Goal: Check status: Check status

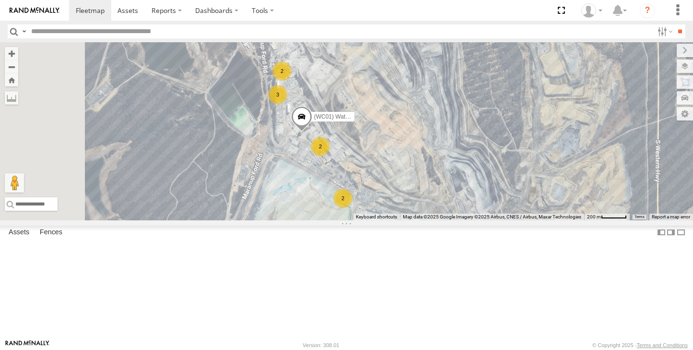
click at [292, 81] on div "2" at bounding box center [281, 70] width 19 height 19
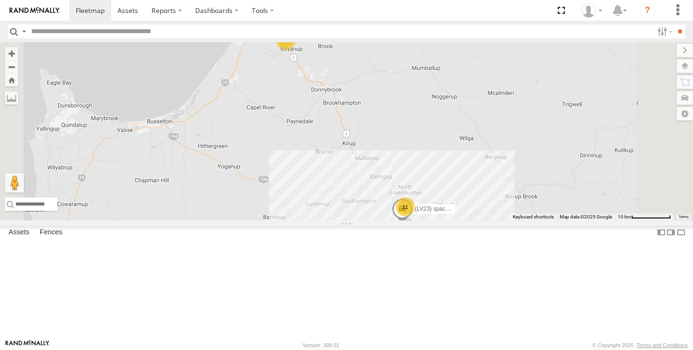
click at [415, 216] on div "11" at bounding box center [405, 206] width 19 height 19
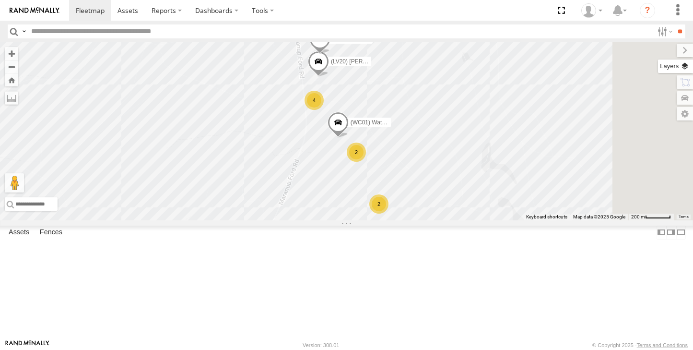
click at [687, 72] on label at bounding box center [675, 65] width 35 height 13
click at [0, 0] on label at bounding box center [0, 0] width 0 height 0
click at [0, 0] on span "Satellite + Roadmap" at bounding box center [0, 0] width 0 height 0
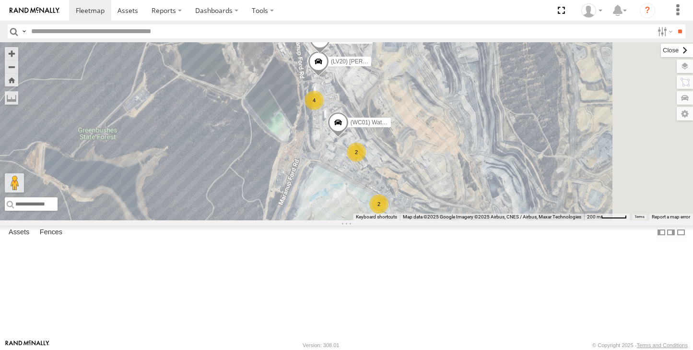
click at [661, 51] on label at bounding box center [677, 50] width 32 height 13
click at [388, 213] on div "2" at bounding box center [378, 203] width 19 height 19
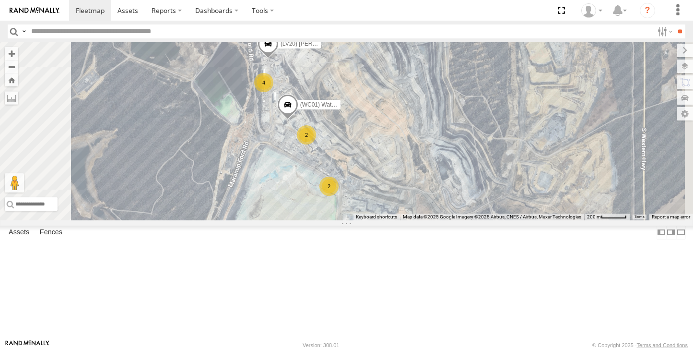
drag, startPoint x: 419, startPoint y: 165, endPoint x: 398, endPoint y: 209, distance: 48.5
click at [398, 209] on div "(LV23) space cab triton (TR6) Little Tipper (LV20) [PERSON_NAME] 2 2 4 (WC01) W…" at bounding box center [346, 131] width 693 height 178
click at [339, 197] on div "3" at bounding box center [328, 187] width 19 height 19
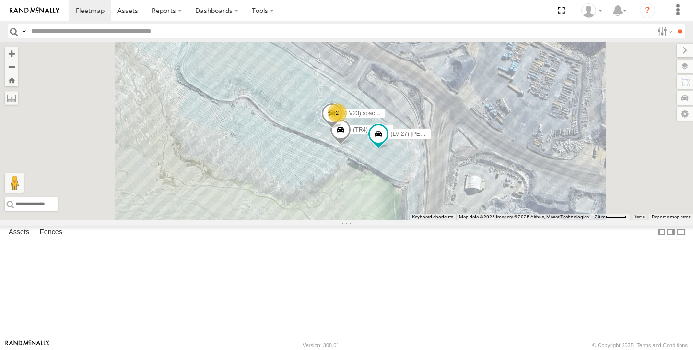
click at [347, 122] on div "2" at bounding box center [337, 112] width 19 height 19
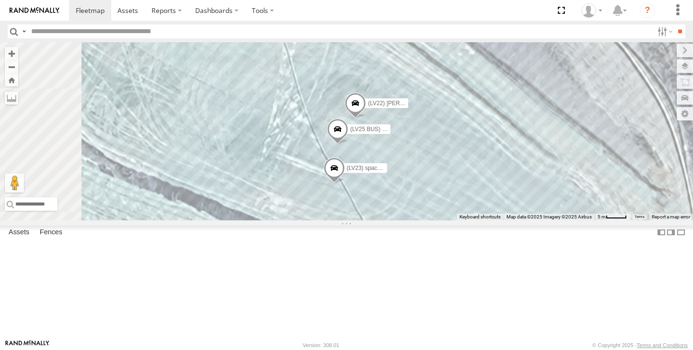
click at [344, 183] on span at bounding box center [333, 170] width 21 height 26
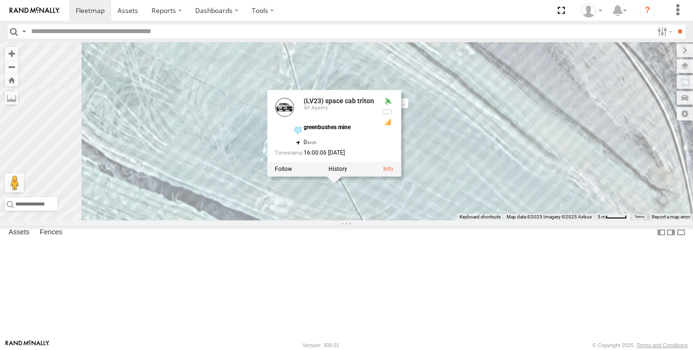
click at [347, 172] on label at bounding box center [337, 168] width 19 height 7
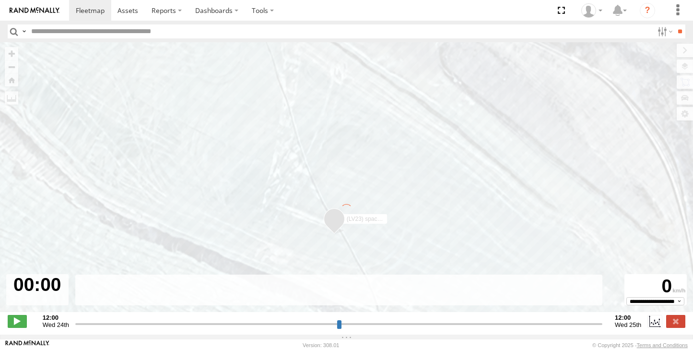
type input "**********"
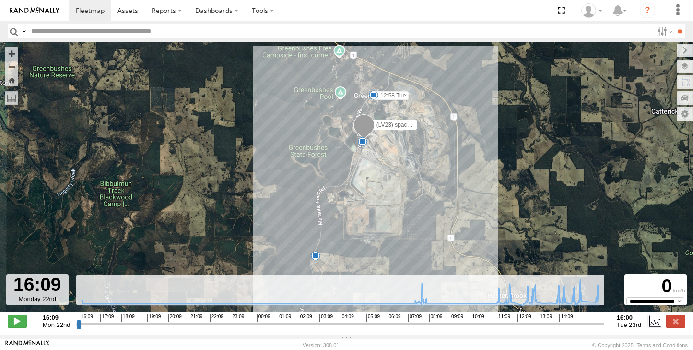
click at [364, 144] on div "13" at bounding box center [363, 142] width 10 height 10
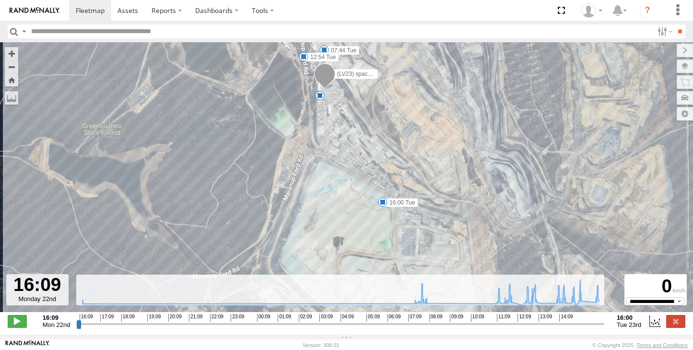
drag, startPoint x: 347, startPoint y: 225, endPoint x: 328, endPoint y: 139, distance: 88.4
click at [328, 139] on div "(LV23) space cab triton 12:58 Tue 6 07:35 Tue 07:44 Tue 11:48 Tue 12:49 Tue 12:…" at bounding box center [346, 182] width 693 height 280
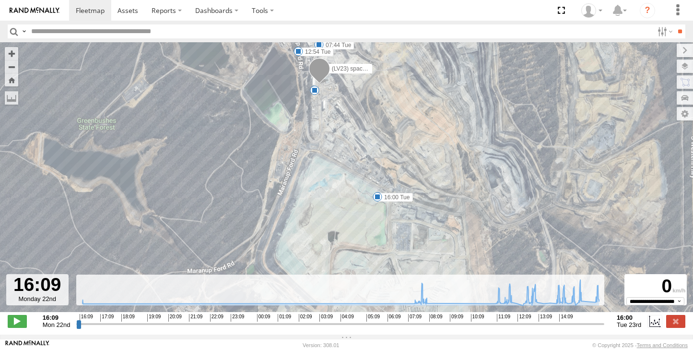
click at [377, 200] on span at bounding box center [378, 197] width 10 height 10
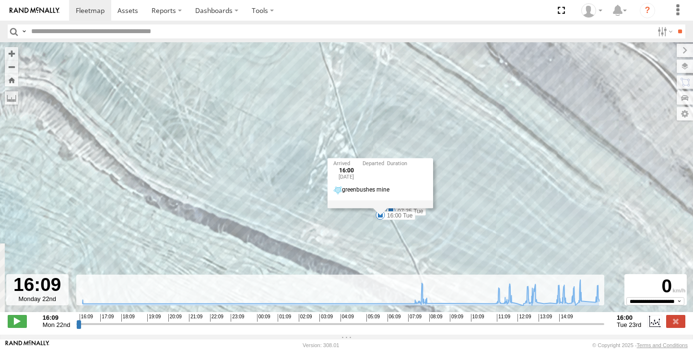
drag, startPoint x: 410, startPoint y: 222, endPoint x: 398, endPoint y: 85, distance: 137.2
click at [398, 85] on div "(LV23) space cab triton 12:58 Tue 07:35 Tue 07:44 Tue 11:48 Tue 12:49 Tue 12:54…" at bounding box center [346, 182] width 693 height 280
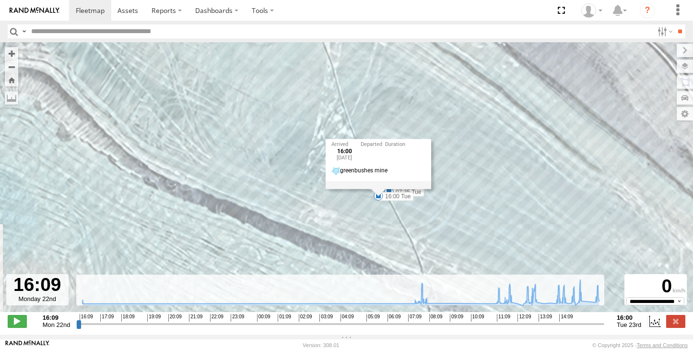
click at [514, 199] on div "(LV23) space cab triton 12:58 Tue 07:35 Tue 07:44 Tue 11:48 Tue 12:49 Tue 12:54…" at bounding box center [346, 182] width 693 height 280
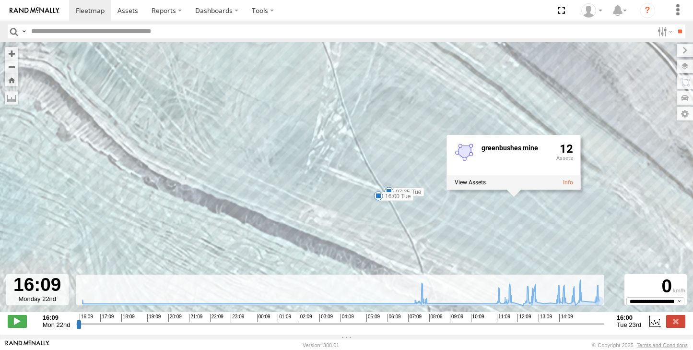
click at [679, 328] on div "16:09 Mon 22nd Created with Highcharts 6.0.7 [DOMAIN_NAME] 16:09 17:09 18:09 19…" at bounding box center [347, 321] width 678 height 14
click at [678, 327] on label at bounding box center [675, 321] width 19 height 12
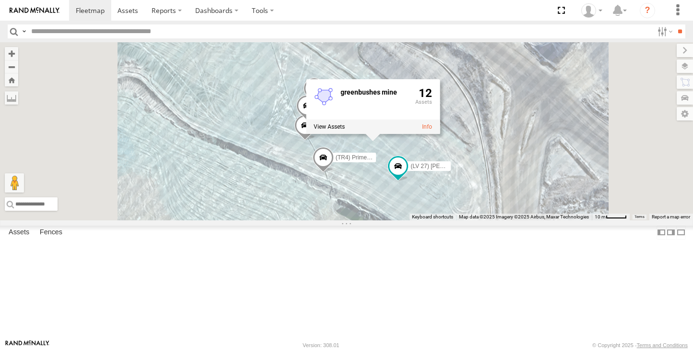
click at [396, 156] on div "(LV22) [PERSON_NAME] (LV25 BUS) 4675504189 (TR4) Prime mover (LV 27) [PERSON_NA…" at bounding box center [346, 131] width 693 height 178
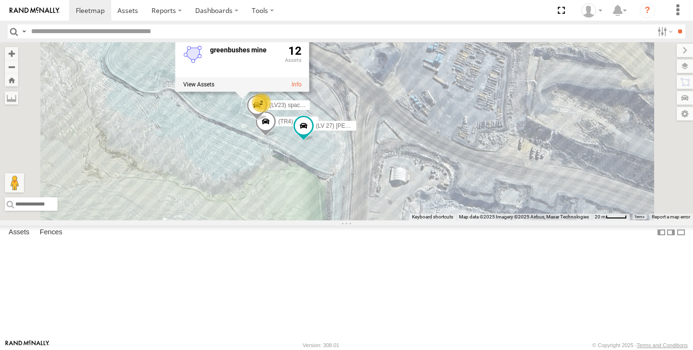
click at [282, 99] on div "(TR4) Prime mover (LV 27) [PERSON_NAME] (LV23) space cab triton 2 greenbushes m…" at bounding box center [346, 131] width 693 height 178
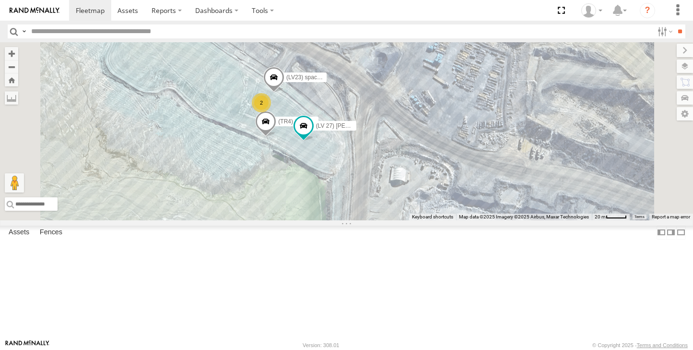
click at [0, 0] on span at bounding box center [0, 0] width 0 height 0
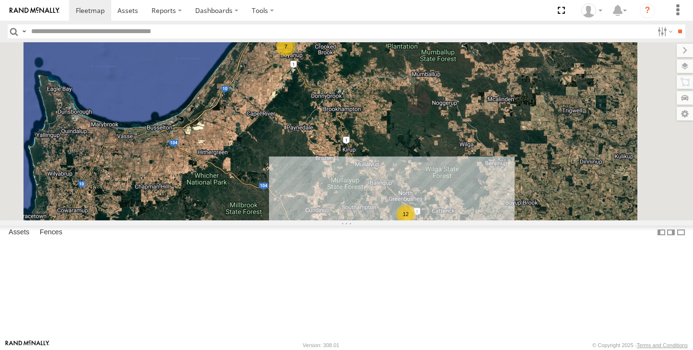
click at [415, 223] on div "12" at bounding box center [405, 213] width 19 height 19
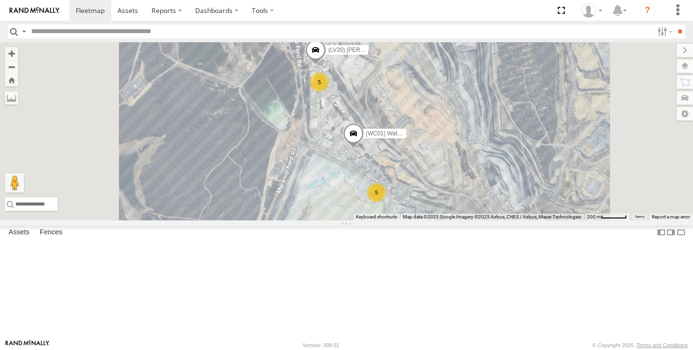
click at [386, 202] on div "5" at bounding box center [376, 192] width 19 height 19
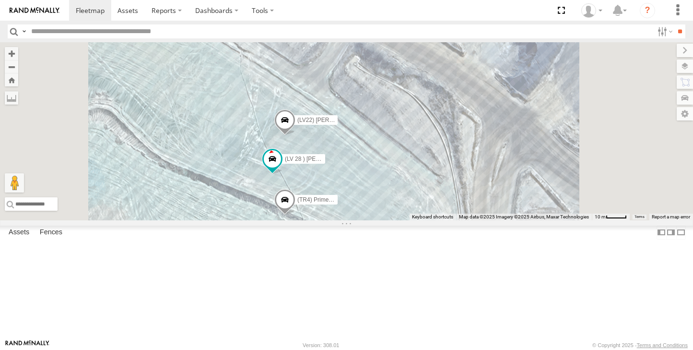
drag, startPoint x: 391, startPoint y: 169, endPoint x: 365, endPoint y: 162, distance: 26.9
click at [365, 162] on div "(LV22) Dan Ute (LV 28 ) Alan dual cab triton (WC01) Water Truck (TR4) Prime mov…" at bounding box center [346, 131] width 693 height 178
click at [547, 204] on div "(LV22) Dan Ute (LV 28 ) Alan dual cab triton (WC01) Water Truck (TR4) Prime mov…" at bounding box center [346, 131] width 693 height 178
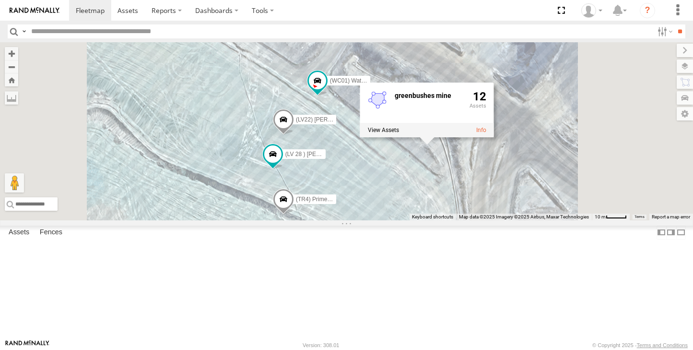
click at [351, 169] on div "(LV22) Dan Ute (LV 28 ) Alan dual cab triton (WC01) Water Truck (TR4) Prime mov…" at bounding box center [346, 131] width 693 height 178
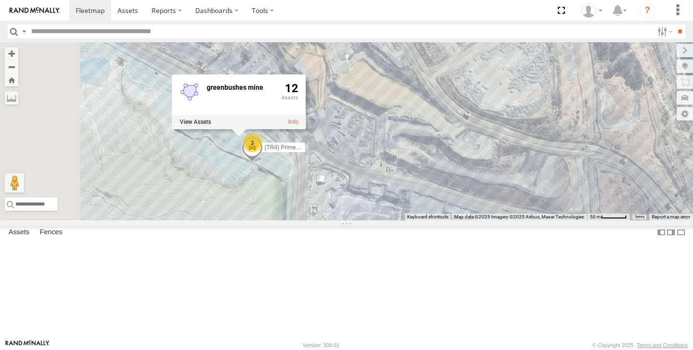
click at [492, 88] on div "(TR4) Prime mover 3 greenbushes mine 12" at bounding box center [346, 131] width 693 height 178
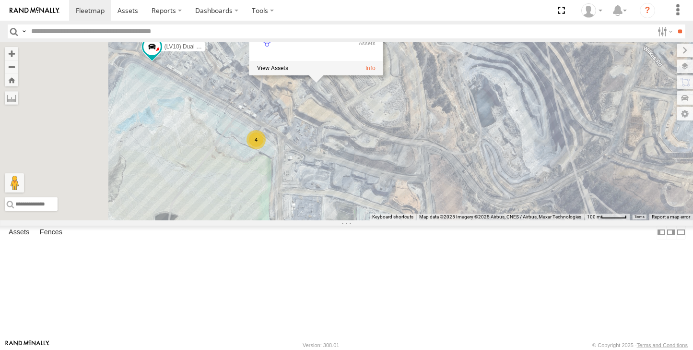
drag, startPoint x: 294, startPoint y: 142, endPoint x: 334, endPoint y: 167, distance: 47.6
click at [334, 167] on div "(LV10) Dual cab ranger 4 greenbushes mine 12" at bounding box center [346, 131] width 693 height 178
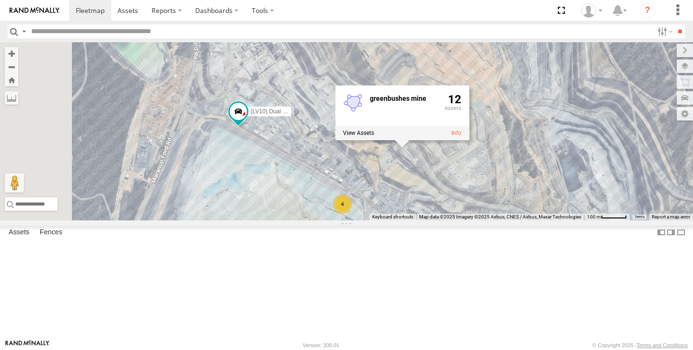
drag, startPoint x: 289, startPoint y: 164, endPoint x: 341, endPoint y: 210, distance: 68.9
click at [341, 210] on div "(LV10) Dual cab ranger 4 greenbushes mine 12" at bounding box center [346, 131] width 693 height 178
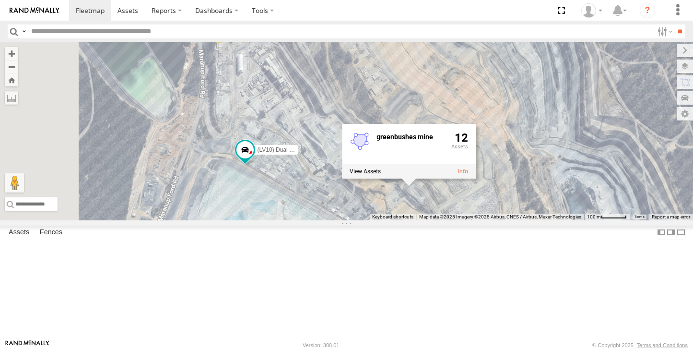
drag, startPoint x: 344, startPoint y: 121, endPoint x: 347, endPoint y: 142, distance: 21.3
click at [347, 141] on div "(LV10) Dual cab ranger 4 6 (LV20) Tony Ute greenbushes mine 12" at bounding box center [346, 131] width 693 height 178
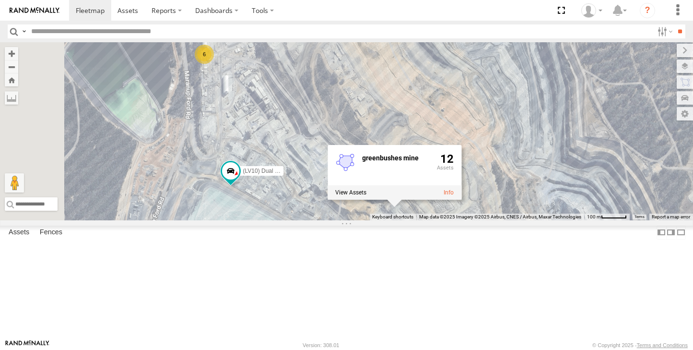
drag, startPoint x: 360, startPoint y: 110, endPoint x: 340, endPoint y: 124, distance: 25.1
click at [340, 124] on div "(LV10) Dual cab ranger 4 6 (LV20) Tony Ute greenbushes mine 12" at bounding box center [346, 131] width 693 height 178
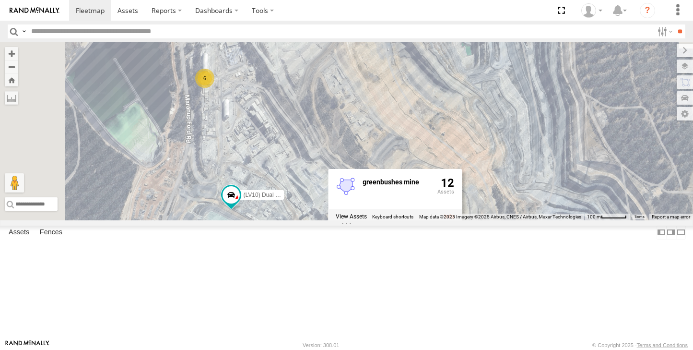
drag, startPoint x: 356, startPoint y: 112, endPoint x: 358, endPoint y: 139, distance: 26.9
click at [358, 139] on div "(LV10) Dual cab ranger 4 6 (LV20) Tony Ute greenbushes mine 12" at bounding box center [346, 131] width 693 height 178
click at [307, 14] on section at bounding box center [380, 10] width 622 height 21
